Goal: Information Seeking & Learning: Compare options

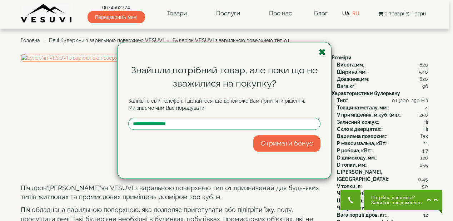
click at [319, 52] on icon "button" at bounding box center [322, 52] width 7 height 9
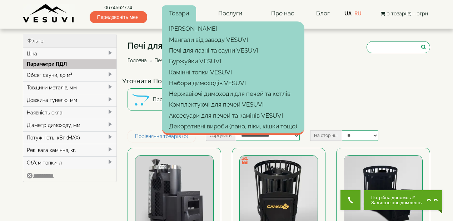
click at [179, 16] on link "Товари" at bounding box center [179, 13] width 34 height 16
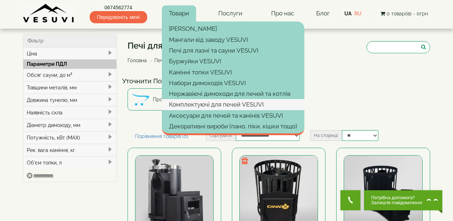
click at [196, 100] on link "Комплектуючі для печей VESUVI" at bounding box center [233, 104] width 143 height 11
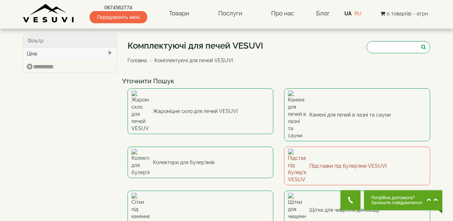
click at [334, 147] on link "Підставки під булер'яни VESUVI" at bounding box center [357, 166] width 146 height 39
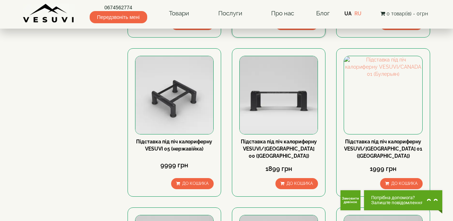
scroll to position [372, 0]
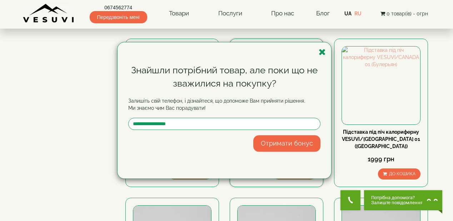
click at [325, 53] on icon "button" at bounding box center [322, 52] width 7 height 9
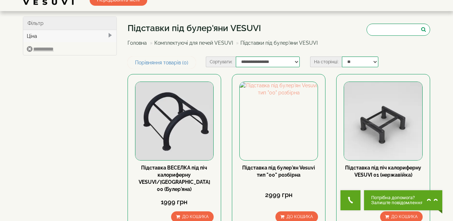
scroll to position [0, 0]
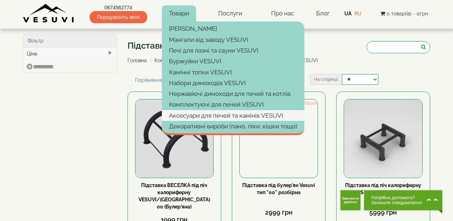
click at [192, 114] on link "Аксесуари для печей та камінів VESUVI" at bounding box center [233, 115] width 143 height 11
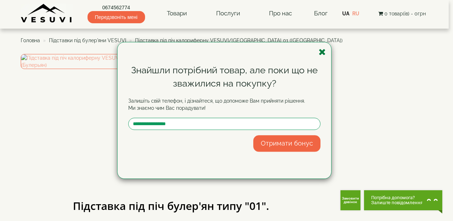
click at [325, 51] on icon "button" at bounding box center [322, 52] width 7 height 9
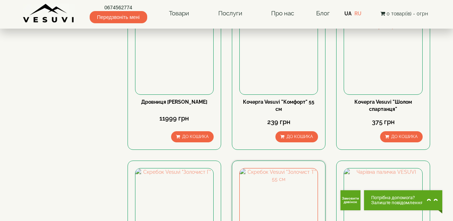
scroll to position [57, 0]
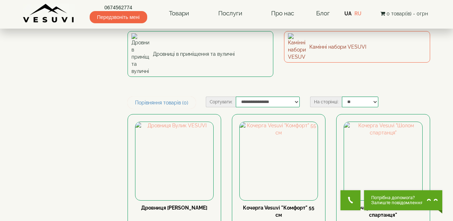
click at [360, 46] on link "Камінні набори VESUVI" at bounding box center [357, 46] width 146 height 31
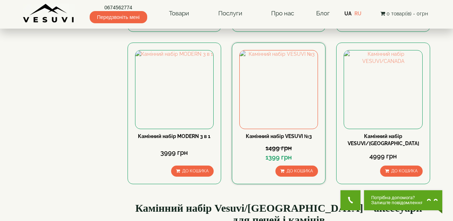
scroll to position [200, 0]
